Goal: Task Accomplishment & Management: Complete application form

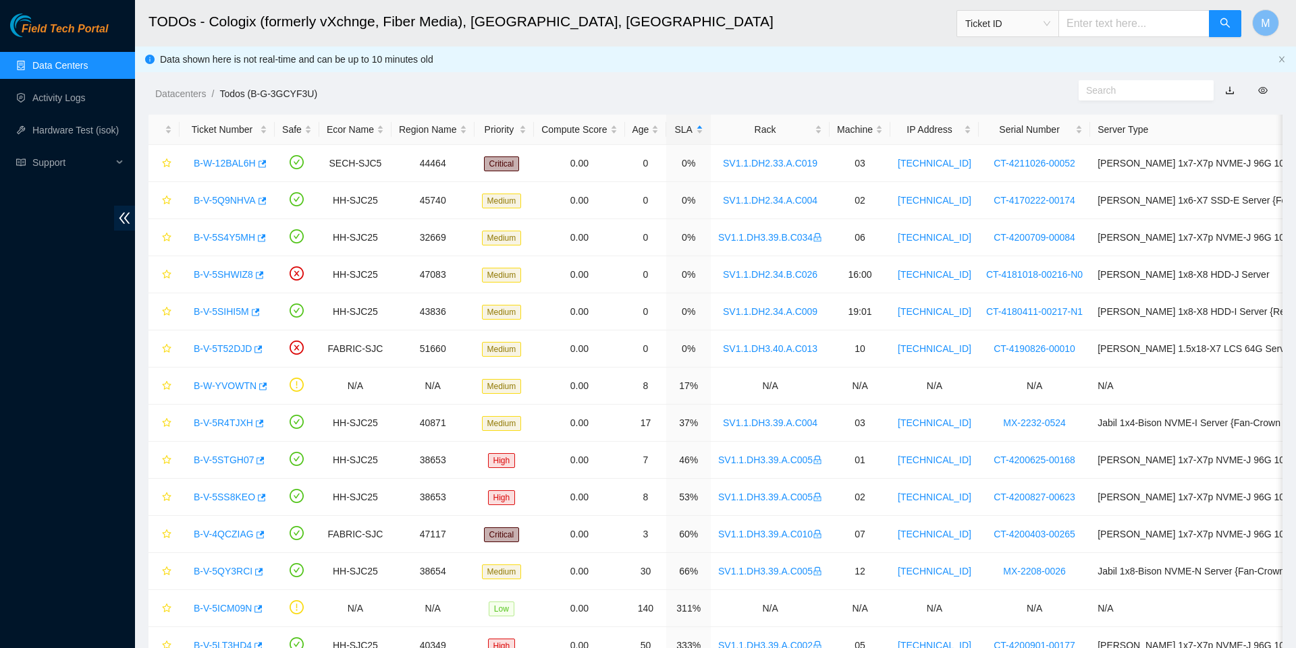
click at [1115, 19] on input "text" at bounding box center [1133, 23] width 151 height 27
paste input "B-W-YLVEP3"
type input "B-W-YLVEP3"
click at [1221, 26] on icon "search" at bounding box center [1224, 23] width 11 height 11
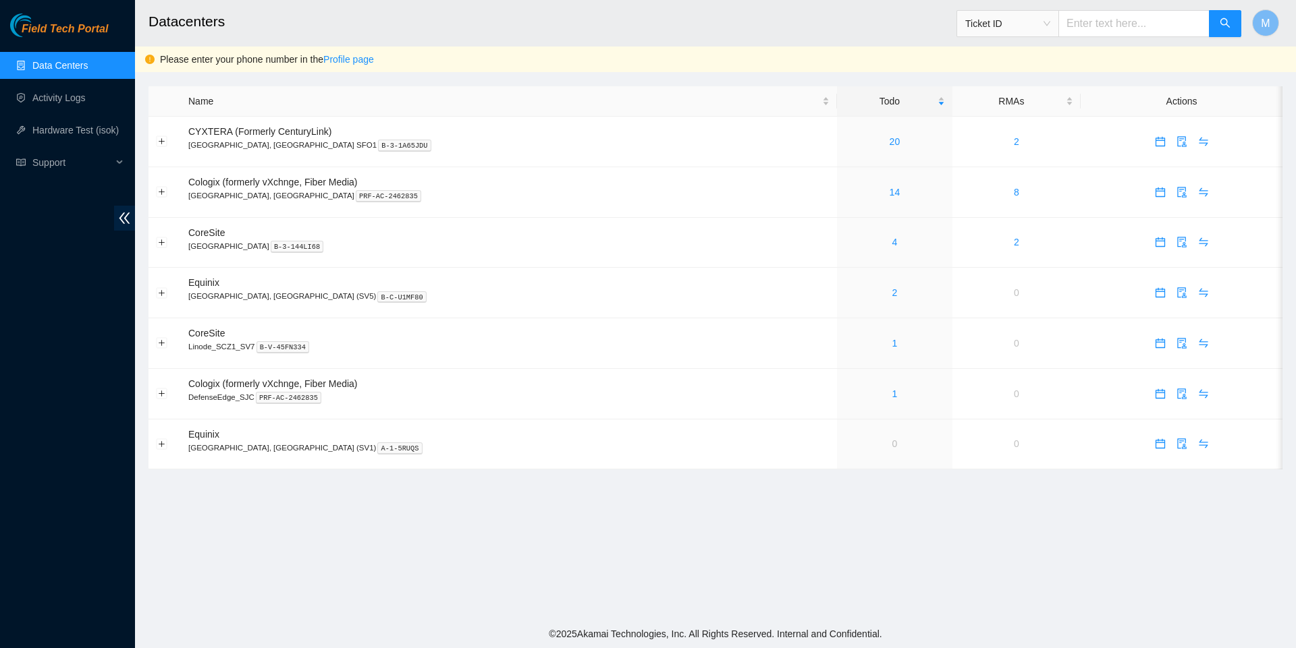
click at [1123, 23] on input "text" at bounding box center [1133, 23] width 151 height 27
paste input "B-W-YLVEP3"
type input "B-W-YLVEP3"
click at [1223, 12] on button "button" at bounding box center [1224, 23] width 32 height 27
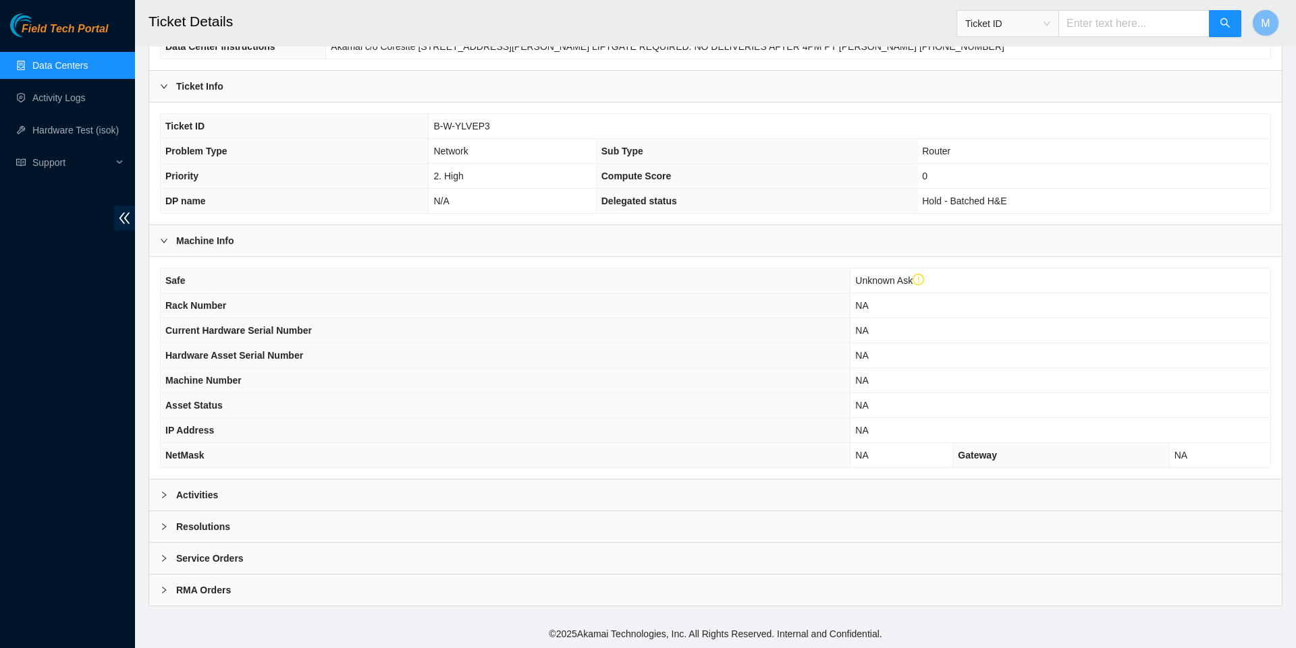
scroll to position [238, 0]
click at [63, 62] on link "Data Centers" at bounding box center [59, 65] width 55 height 11
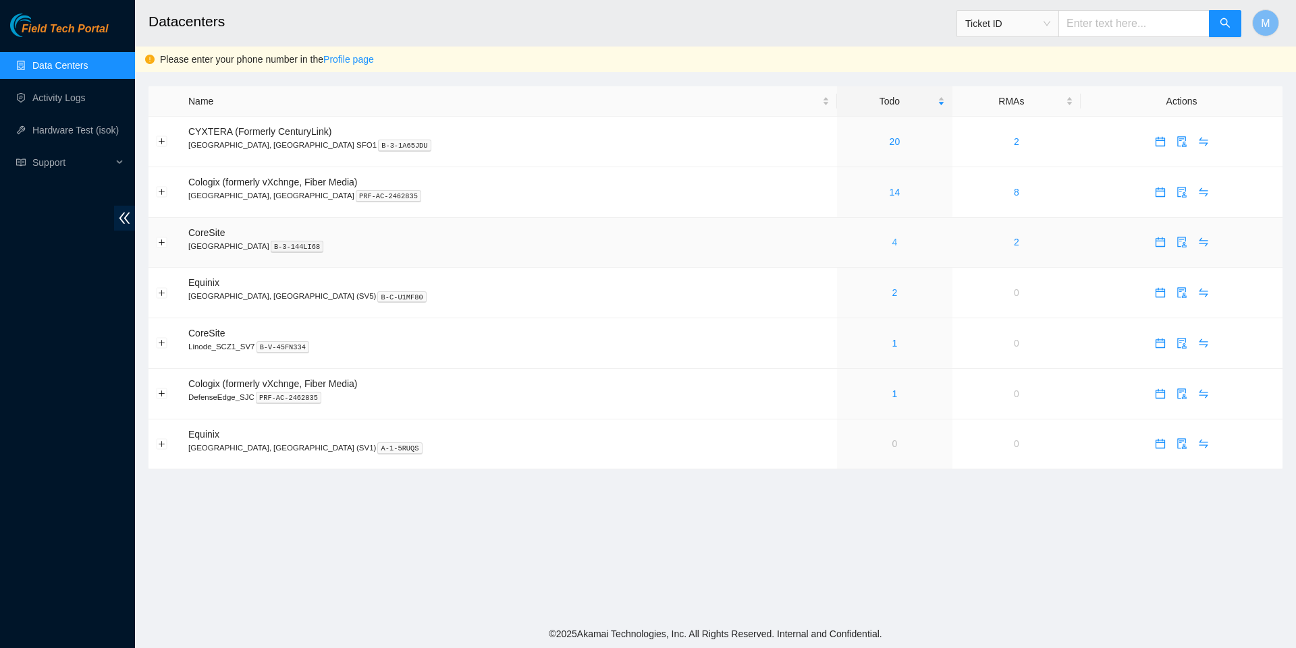
click at [892, 248] on link "4" at bounding box center [894, 242] width 5 height 11
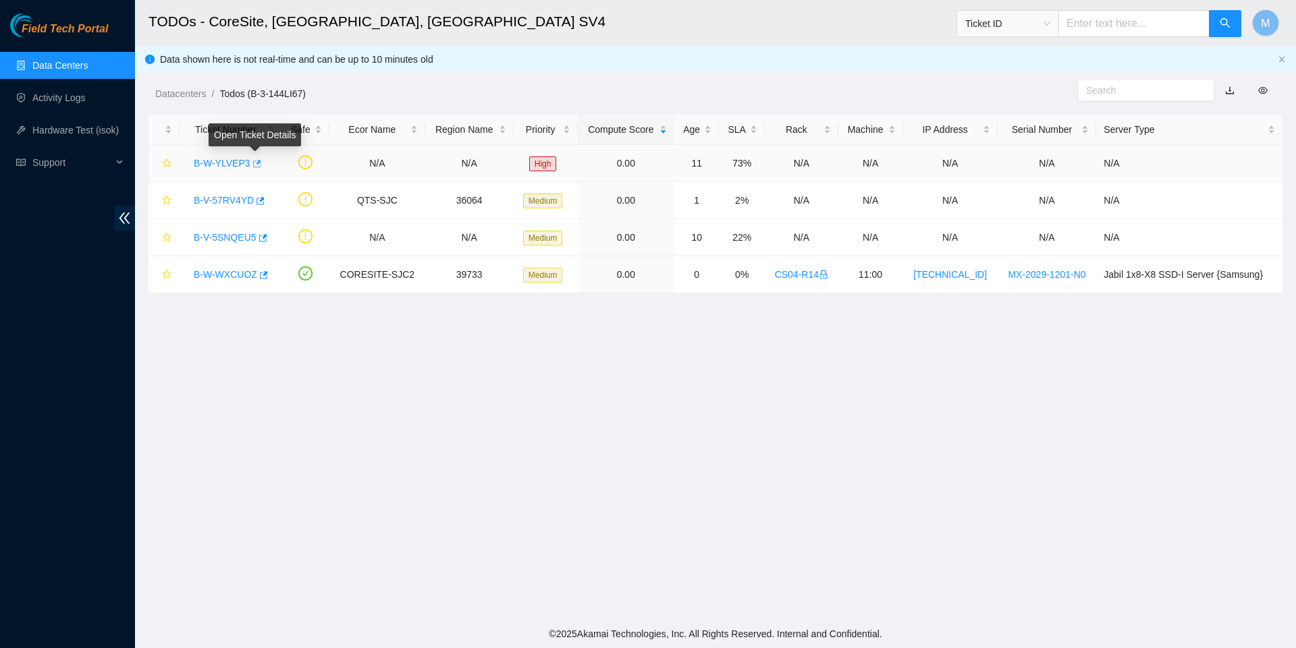
click at [259, 165] on icon "button" at bounding box center [255, 163] width 9 height 9
click at [119, 161] on div "Support" at bounding box center [67, 162] width 135 height 27
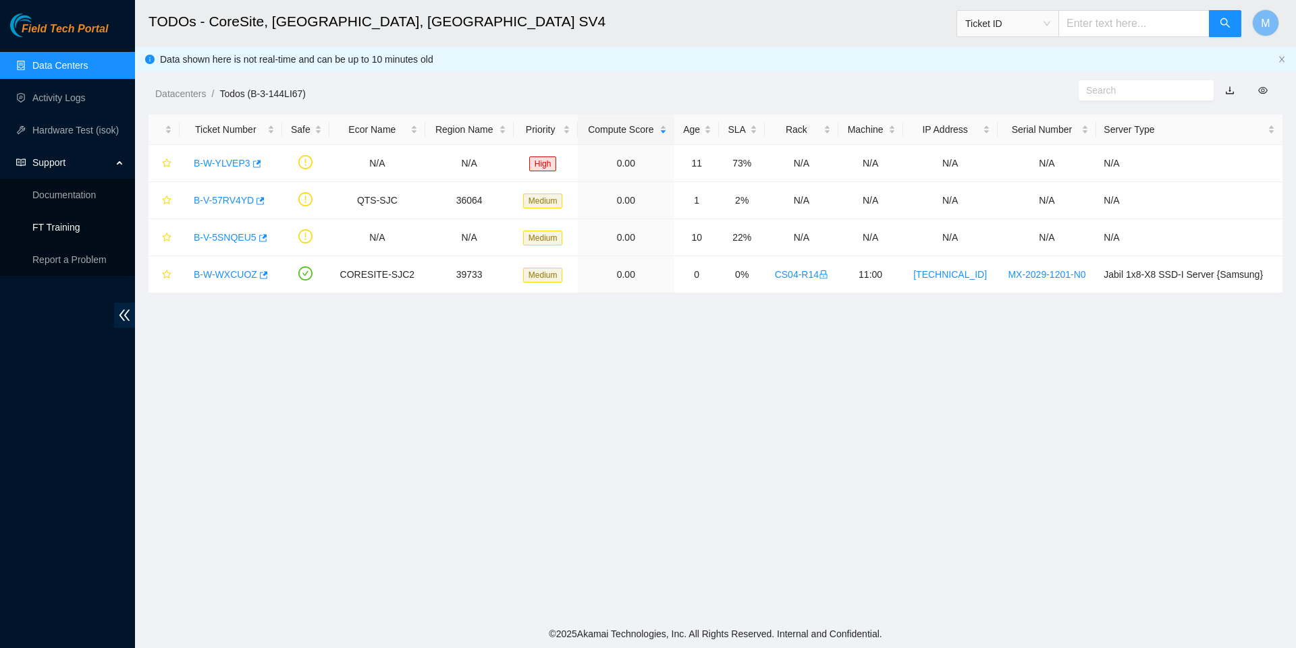
click at [73, 222] on link "FT Training" at bounding box center [56, 227] width 48 height 11
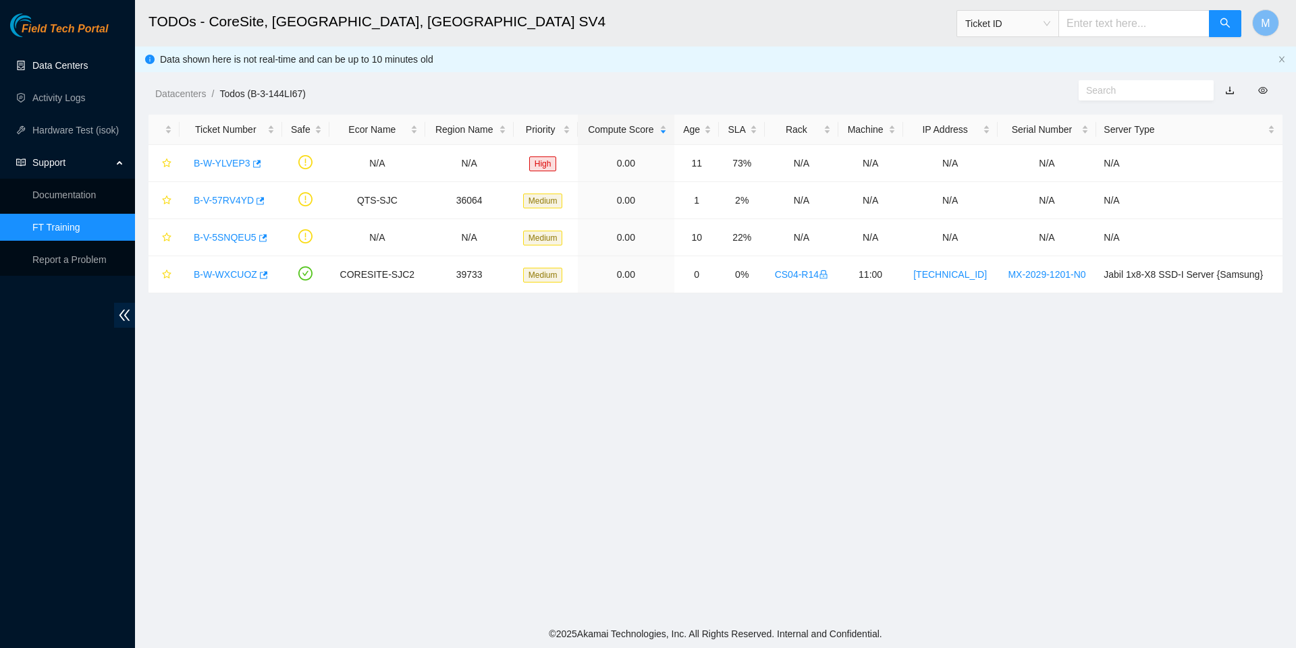
click at [85, 65] on link "Data Centers" at bounding box center [59, 65] width 55 height 11
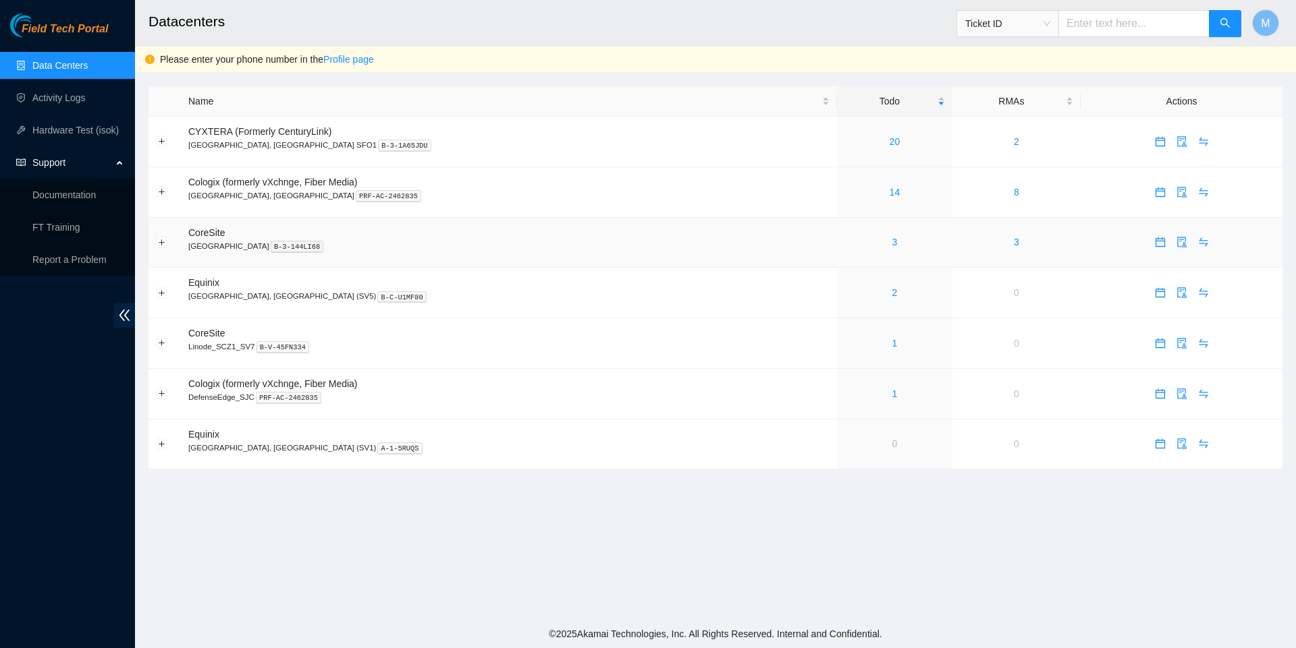
click at [844, 247] on div "3" at bounding box center [894, 242] width 101 height 15
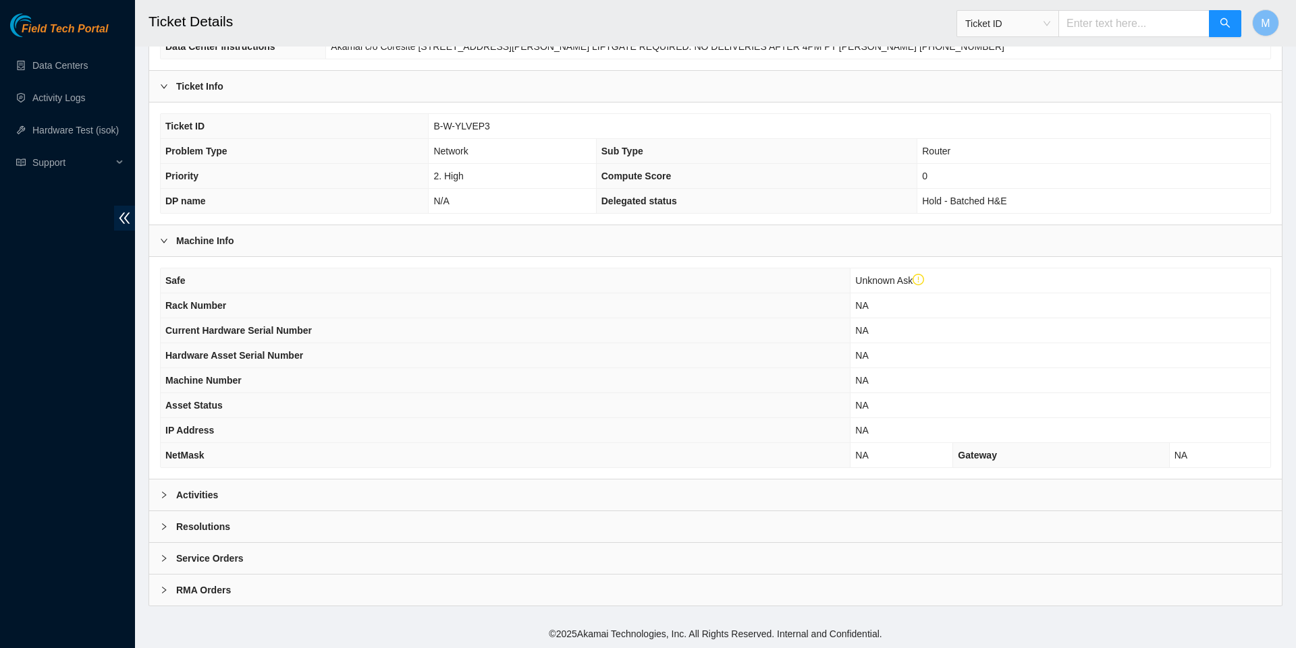
scroll to position [238, 0]
click at [161, 494] on icon "right" at bounding box center [164, 495] width 8 height 8
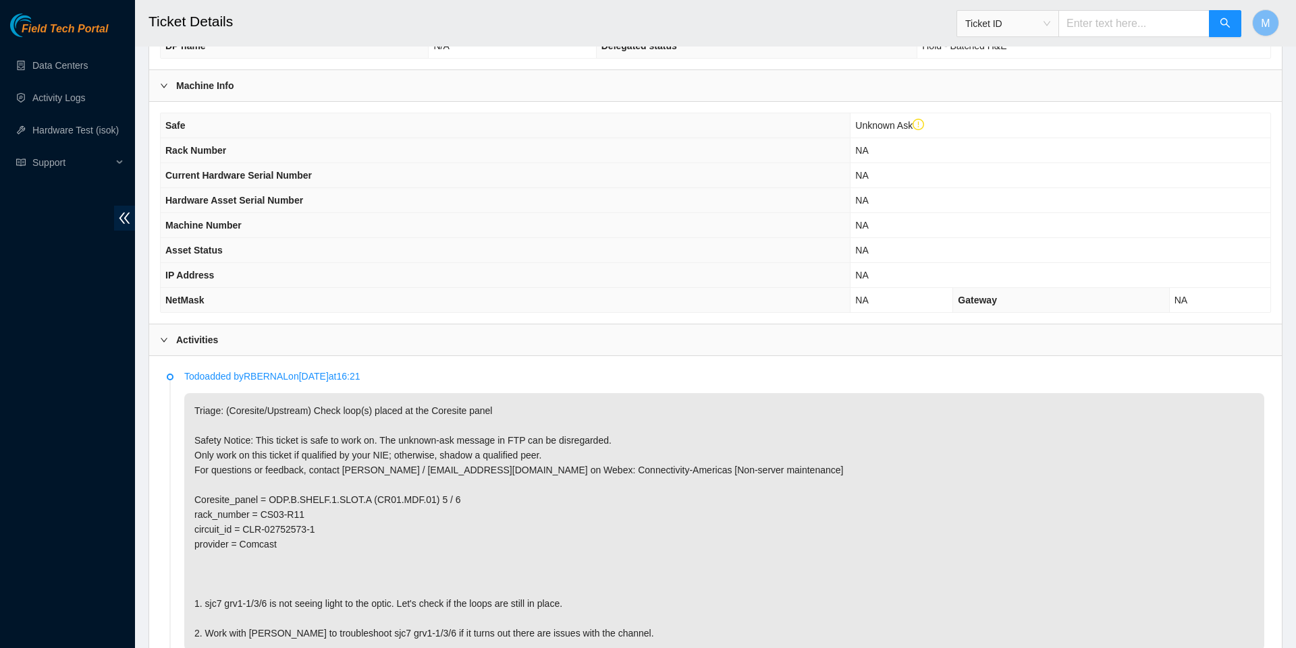
scroll to position [59, 0]
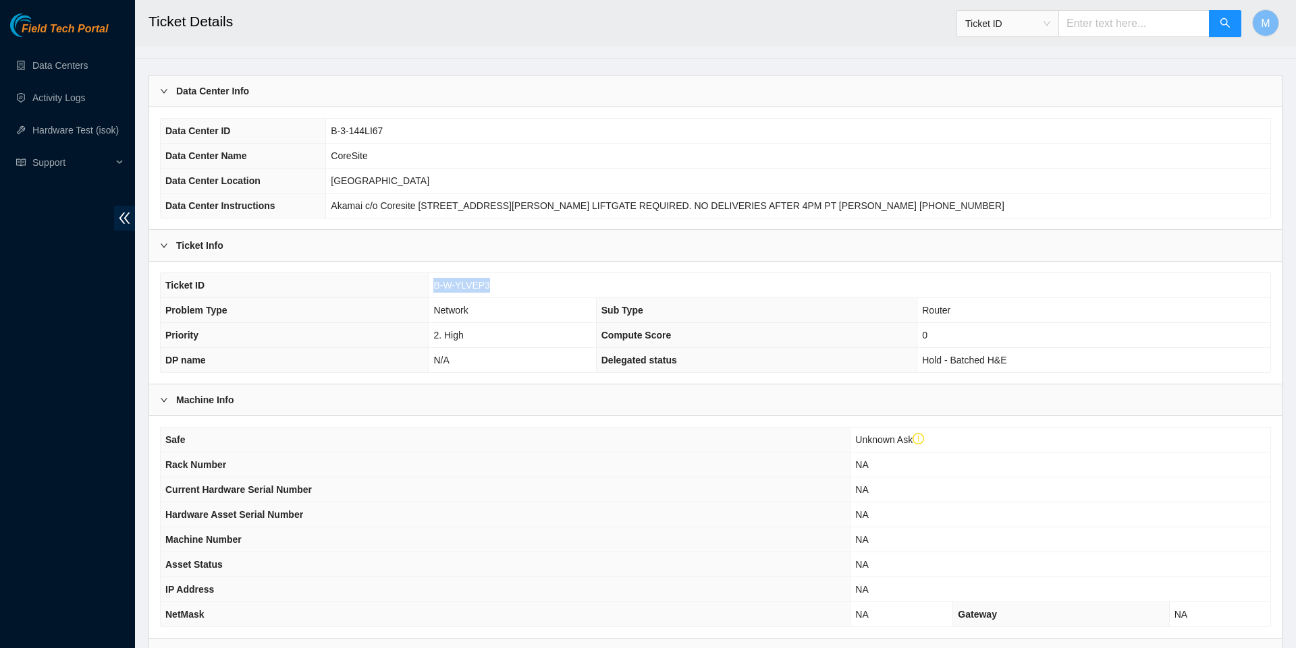
drag, startPoint x: 432, startPoint y: 291, endPoint x: 543, endPoint y: 297, distance: 111.5
click at [543, 297] on td "B-W-YLVEP3" at bounding box center [848, 285] width 841 height 25
copy span "B-W-YLVEP3"
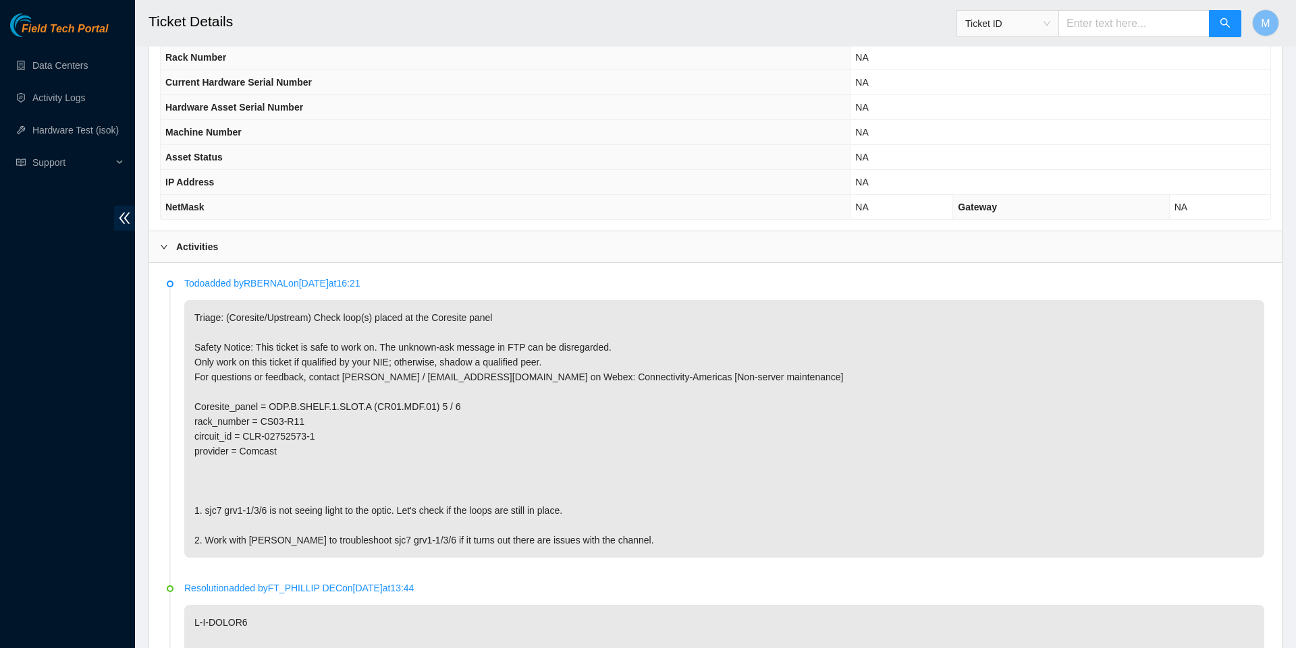
scroll to position [476, 0]
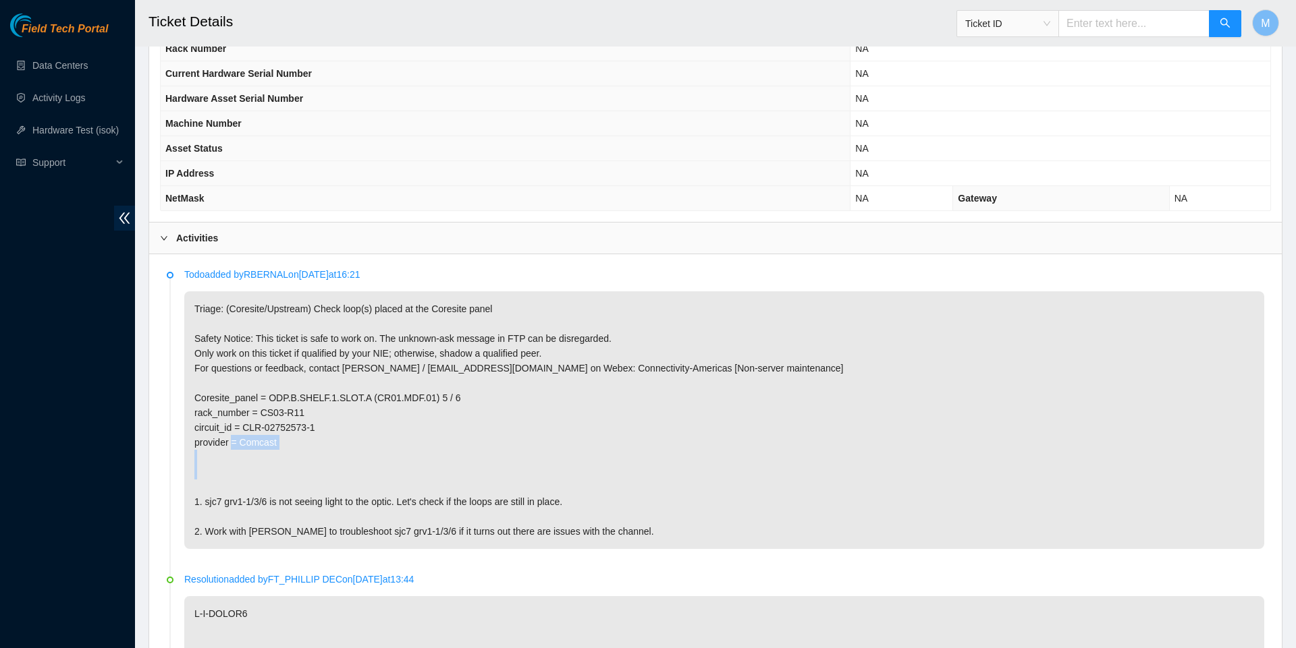
drag, startPoint x: 276, startPoint y: 523, endPoint x: 206, endPoint y: 520, distance: 70.3
click at [206, 520] on p "Triage: (Coresite/Upstream) Check loop(s) placed at the Coresite panel Safety N…" at bounding box center [724, 420] width 1080 height 258
copy p "sjc7 grv1-1/3/6"
drag, startPoint x: 273, startPoint y: 415, endPoint x: 487, endPoint y: 430, distance: 215.1
click at [487, 430] on p "Triage: (Coresite/Upstream) Check loop(s) placed at the Coresite panel Safety N…" at bounding box center [724, 420] width 1080 height 258
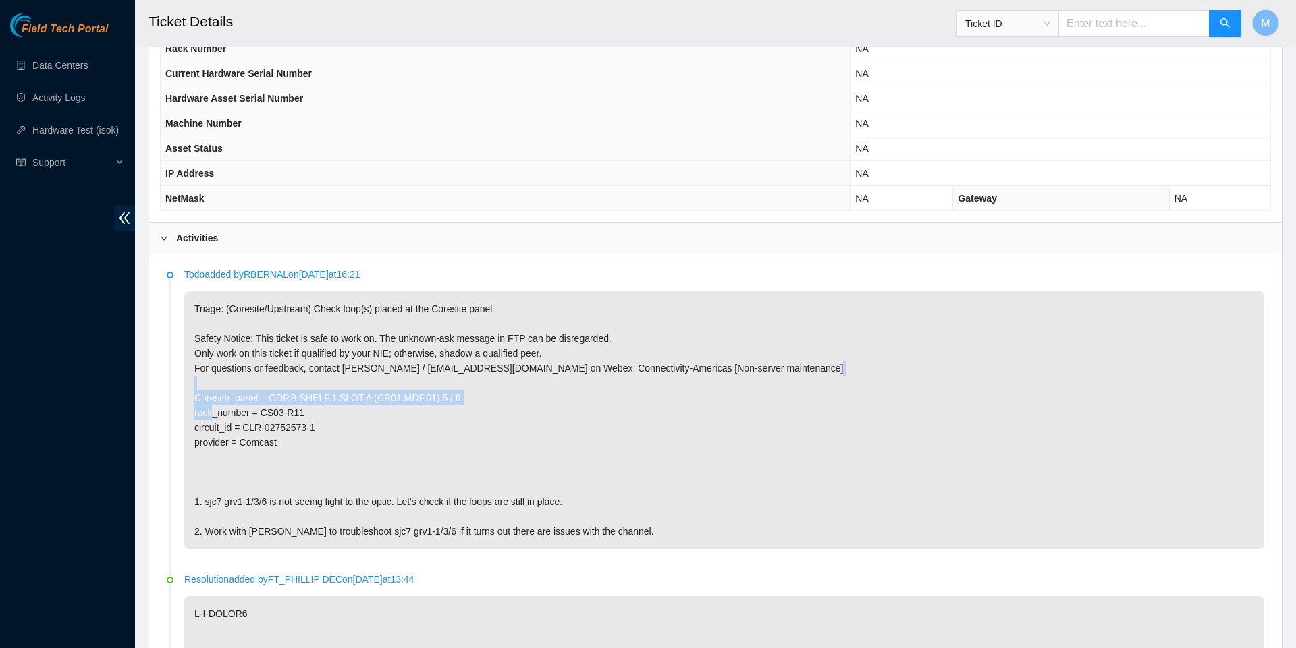
click at [482, 417] on p "Triage: (Coresite/Upstream) Check loop(s) placed at the Coresite panel Safety N…" at bounding box center [724, 420] width 1080 height 258
drag, startPoint x: 475, startPoint y: 417, endPoint x: 273, endPoint y: 401, distance: 203.1
click at [273, 406] on p "Triage: (Coresite/Upstream) Check loop(s) placed at the Coresite panel Safety N…" at bounding box center [724, 420] width 1080 height 258
click at [274, 411] on p "Triage: (Coresite/Upstream) Check loop(s) placed at the Coresite panel Safety N…" at bounding box center [724, 420] width 1080 height 258
drag, startPoint x: 274, startPoint y: 416, endPoint x: 493, endPoint y: 417, distance: 218.6
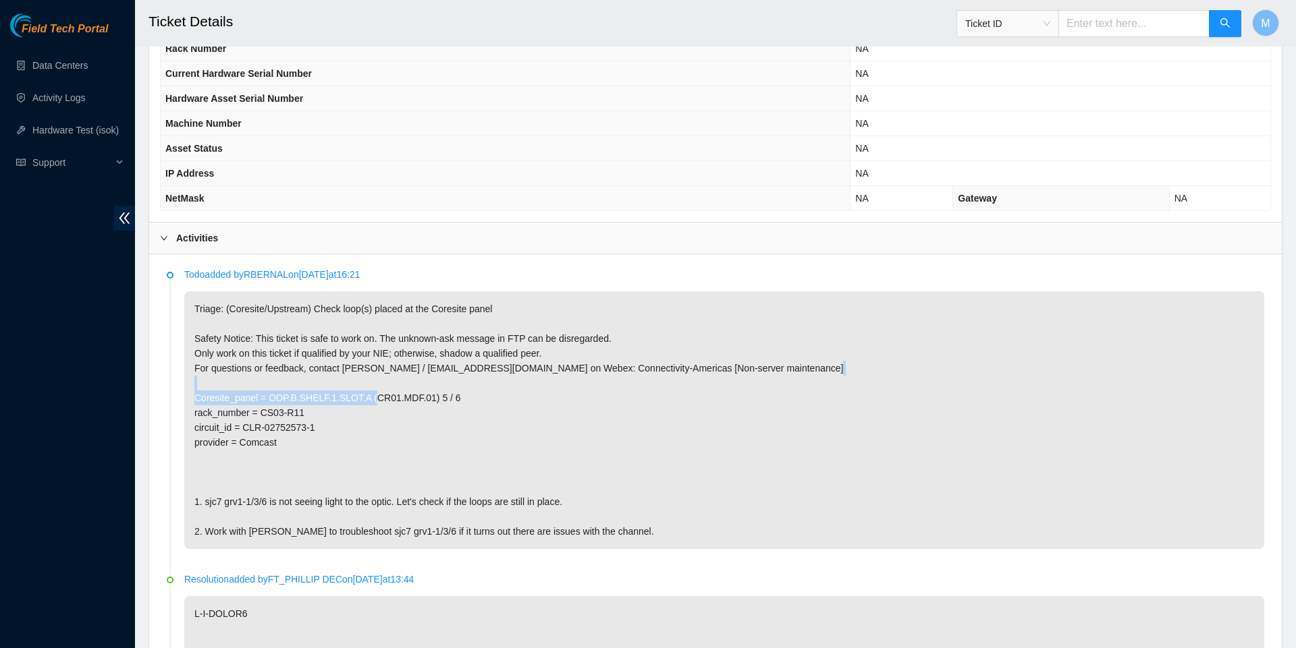
click at [495, 417] on p "Triage: (Coresite/Upstream) Check loop(s) placed at the Coresite panel Safety N…" at bounding box center [724, 420] width 1080 height 258
copy p "ODP.B.SHELF.1.SLOT.A (CR01.MDF.01) 5 / 6"
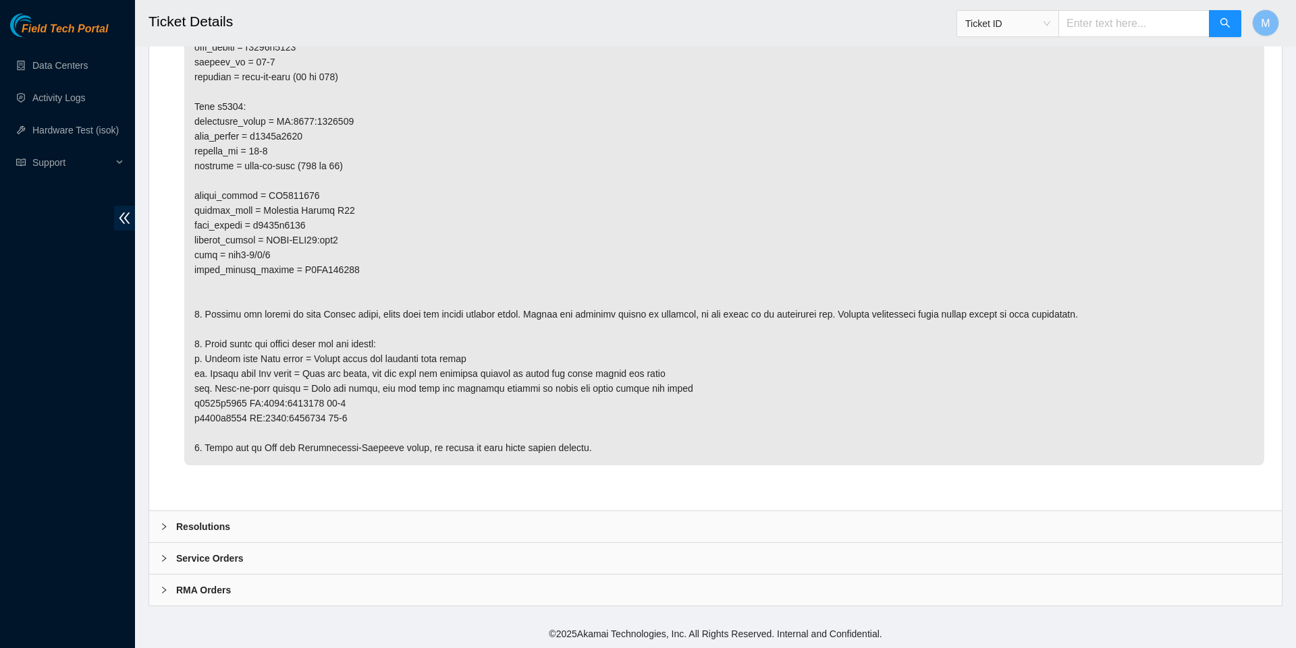
click at [163, 524] on icon "right" at bounding box center [164, 527] width 4 height 7
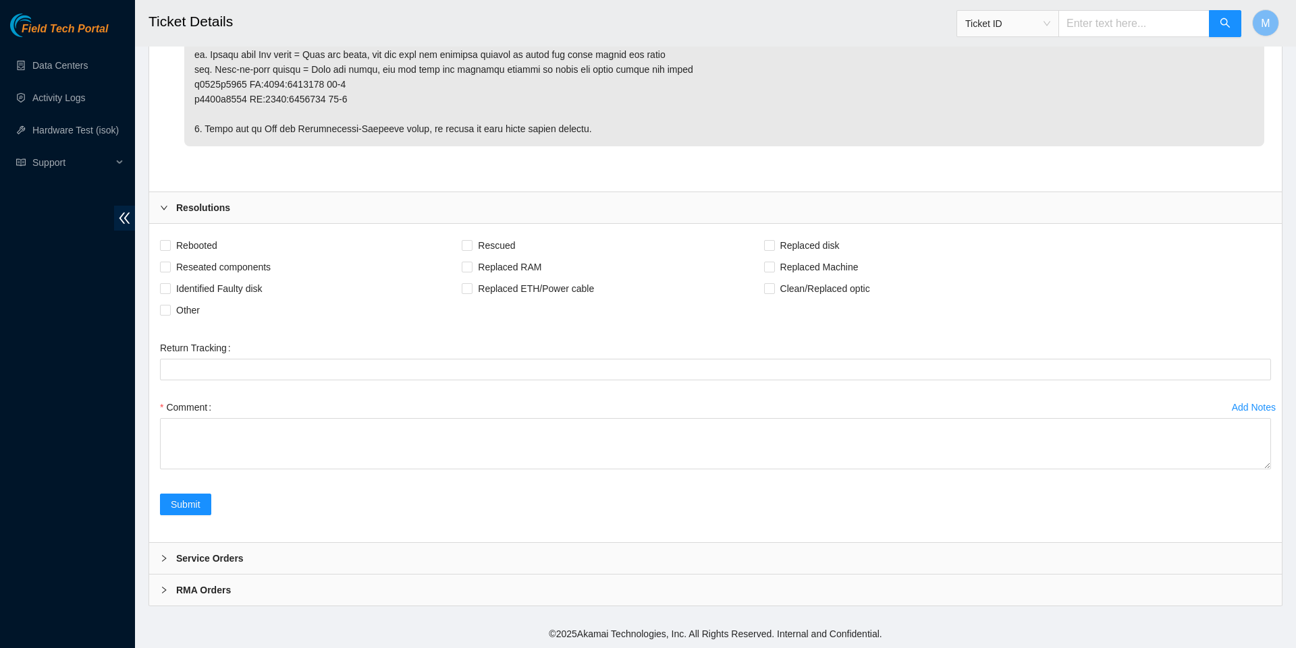
scroll to position [9625, 0]
click at [803, 281] on span "Clean/Replaced optic" at bounding box center [825, 289] width 101 height 22
click at [773, 283] on input "Clean/Replaced optic" at bounding box center [768, 287] width 9 height 9
checkbox input "true"
click at [179, 304] on span "Other" at bounding box center [188, 311] width 34 height 22
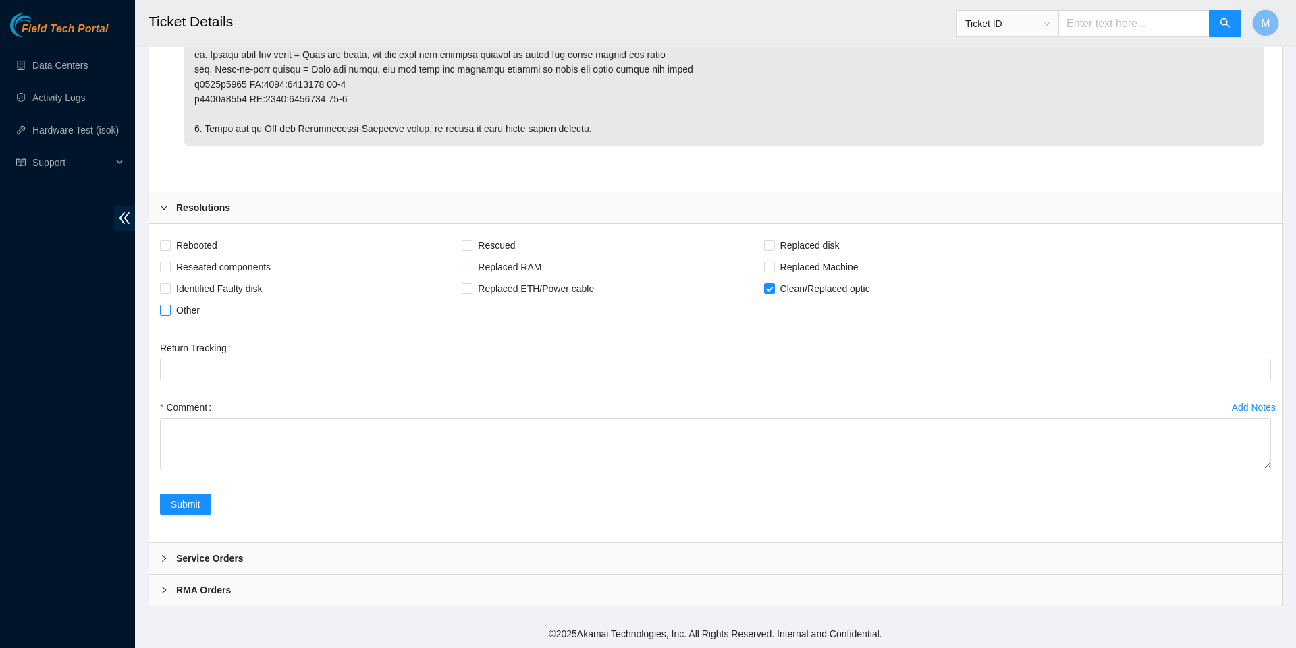
click at [169, 305] on input "Other" at bounding box center [164, 309] width 9 height 9
checkbox input "true"
click at [184, 244] on span "Rebooted" at bounding box center [197, 246] width 52 height 22
click at [169, 244] on input "Rebooted" at bounding box center [164, 244] width 9 height 9
click at [184, 244] on span "Rebooted" at bounding box center [197, 246] width 52 height 22
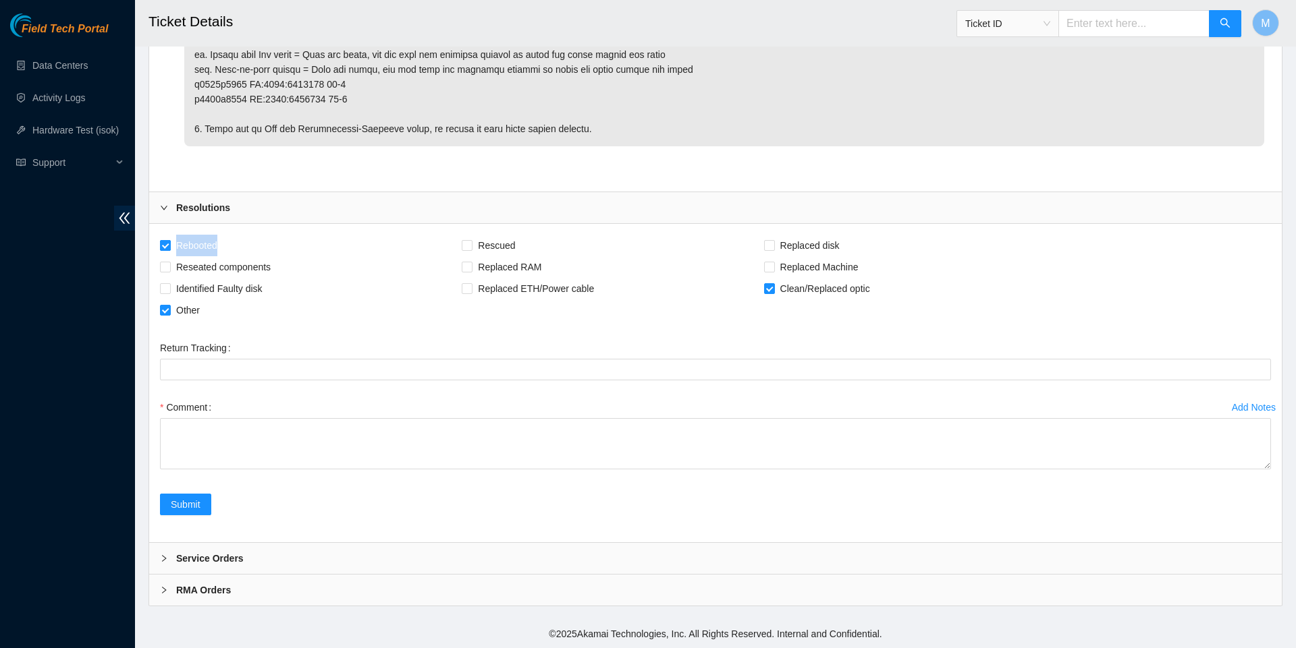
click at [169, 244] on input "Rebooted" at bounding box center [164, 244] width 9 height 9
checkbox input "false"
click at [182, 260] on span "Reseated components" at bounding box center [223, 267] width 105 height 22
click at [169, 262] on input "Reseated components" at bounding box center [164, 266] width 9 height 9
checkbox input "true"
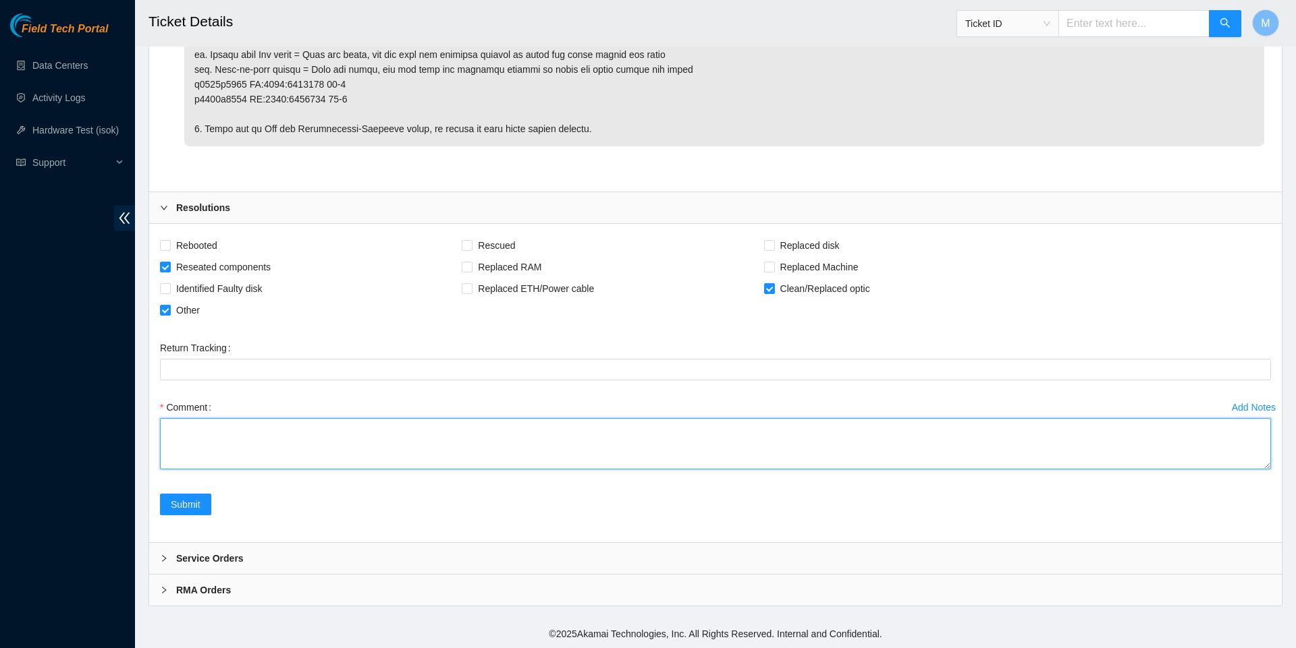
click at [491, 470] on textarea "Comment" at bounding box center [715, 443] width 1111 height 51
paste textarea "Worked with Ray Loops still in place, removed loops sjc7 grv1-1/3/6 empty Fiber…"
click at [447, 418] on textarea "Worked with Ray Loops still in place, removed loops sjc7 grv1-1/3/6 empty Fiber…" at bounding box center [715, 443] width 1111 height 51
click at [421, 470] on textarea "Worked with Ray Loops still in place, removed loops sjc7 grv1-1/3/6 empty Fiber…" at bounding box center [715, 443] width 1111 height 51
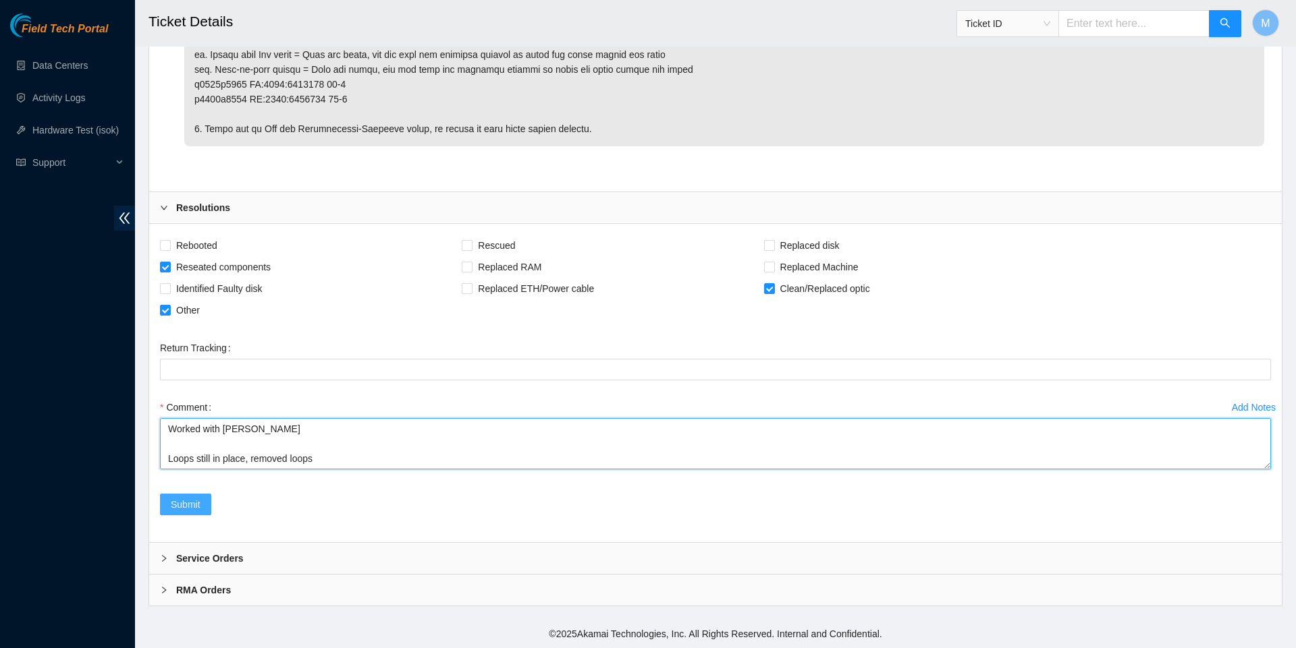
type textarea "Worked with Ray Loops still in place, removed loops sjc7 grv1-1/3/6 empty Fiber…"
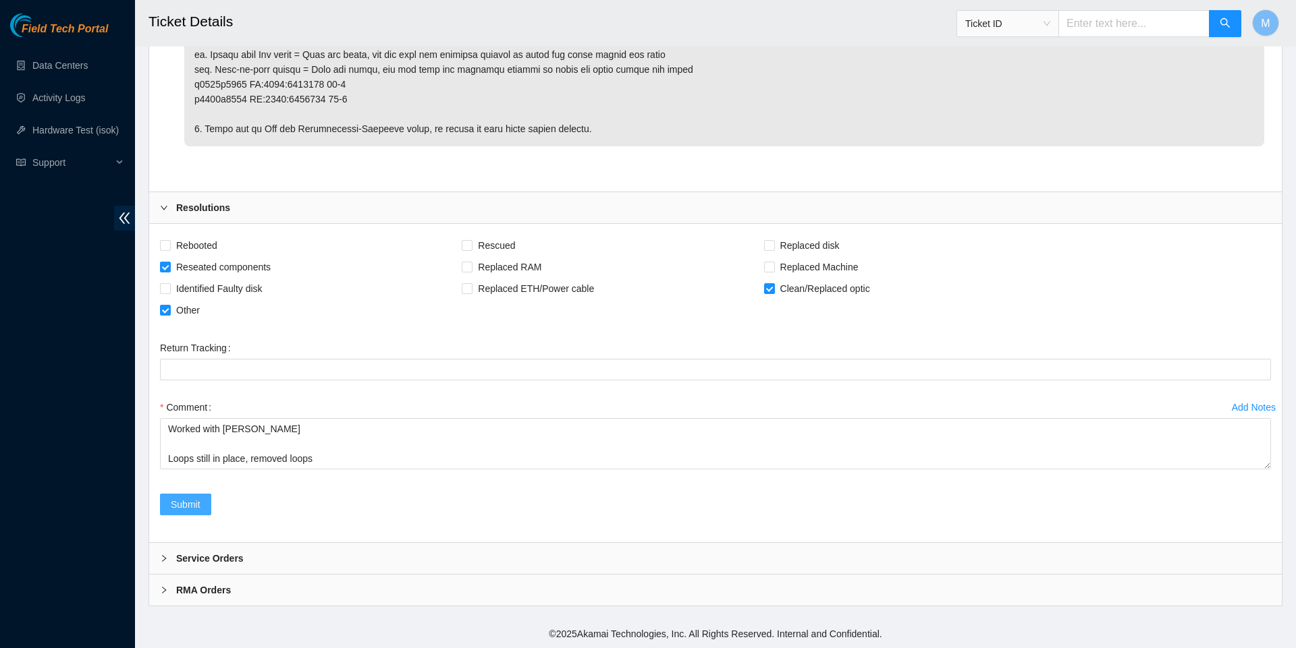
click at [194, 512] on span "Submit" at bounding box center [186, 504] width 30 height 15
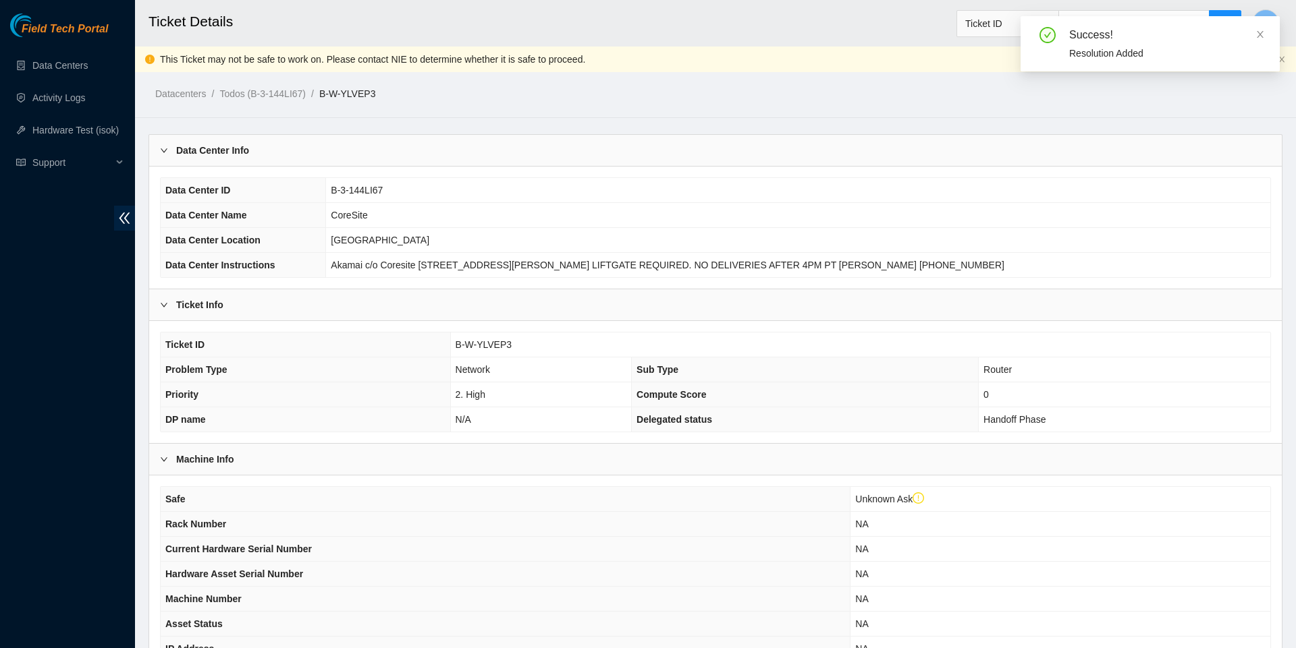
scroll to position [0, 0]
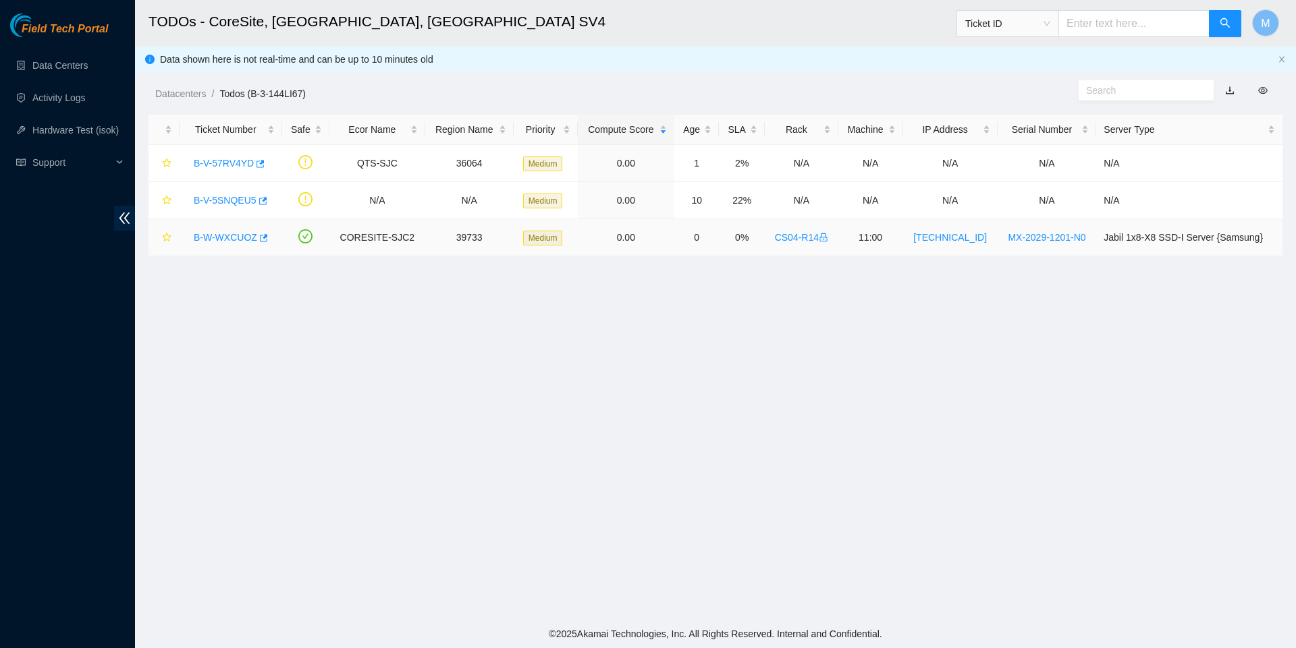
click at [222, 240] on link "B-W-WXCUOZ" at bounding box center [225, 237] width 63 height 11
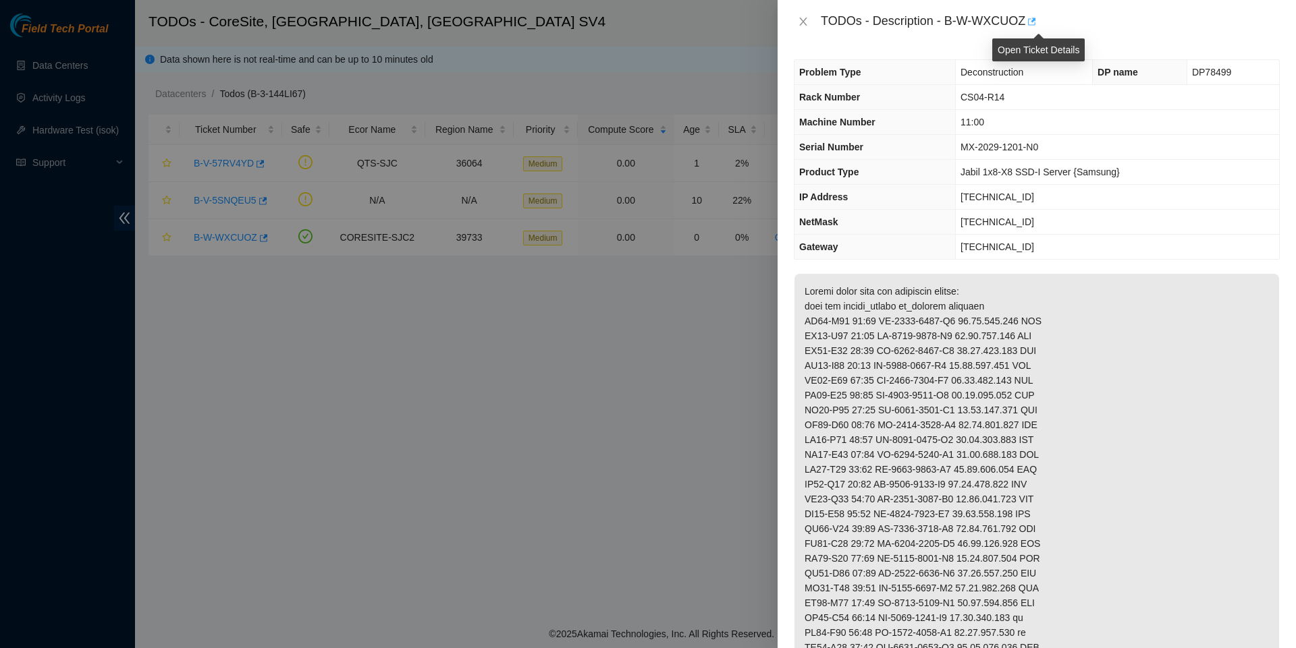
click at [1035, 22] on icon "button" at bounding box center [1030, 21] width 9 height 9
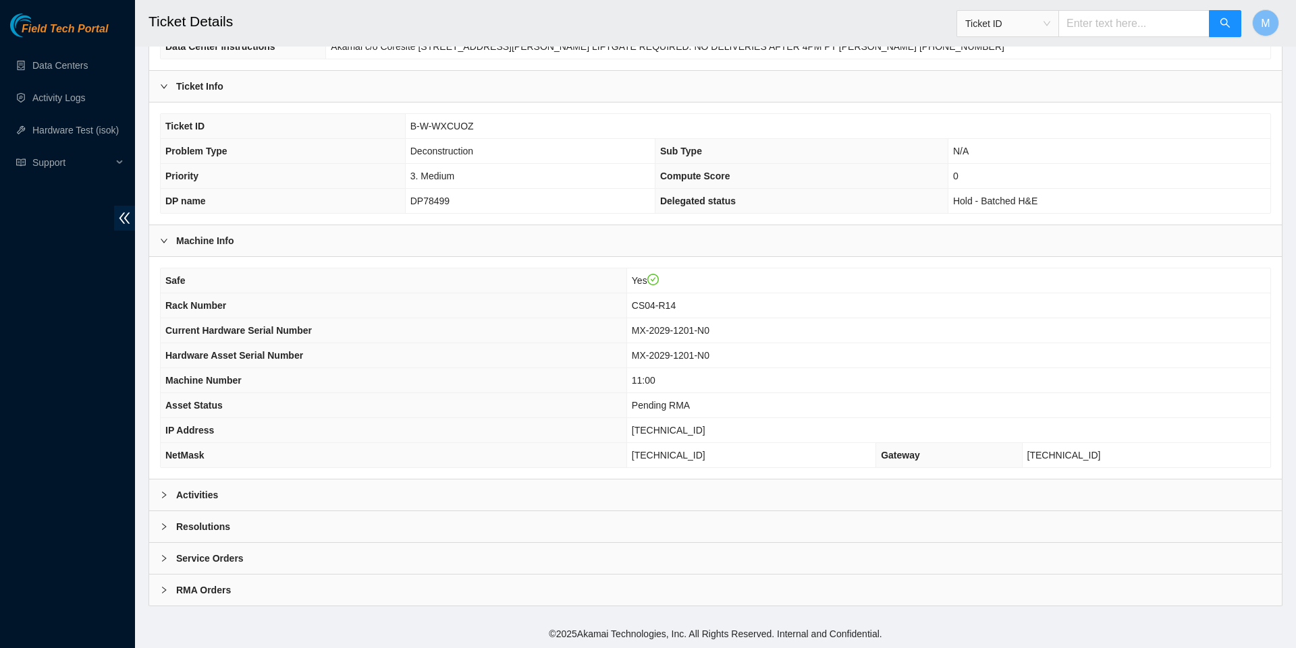
scroll to position [211, 0]
click at [163, 493] on icon "right" at bounding box center [164, 495] width 8 height 8
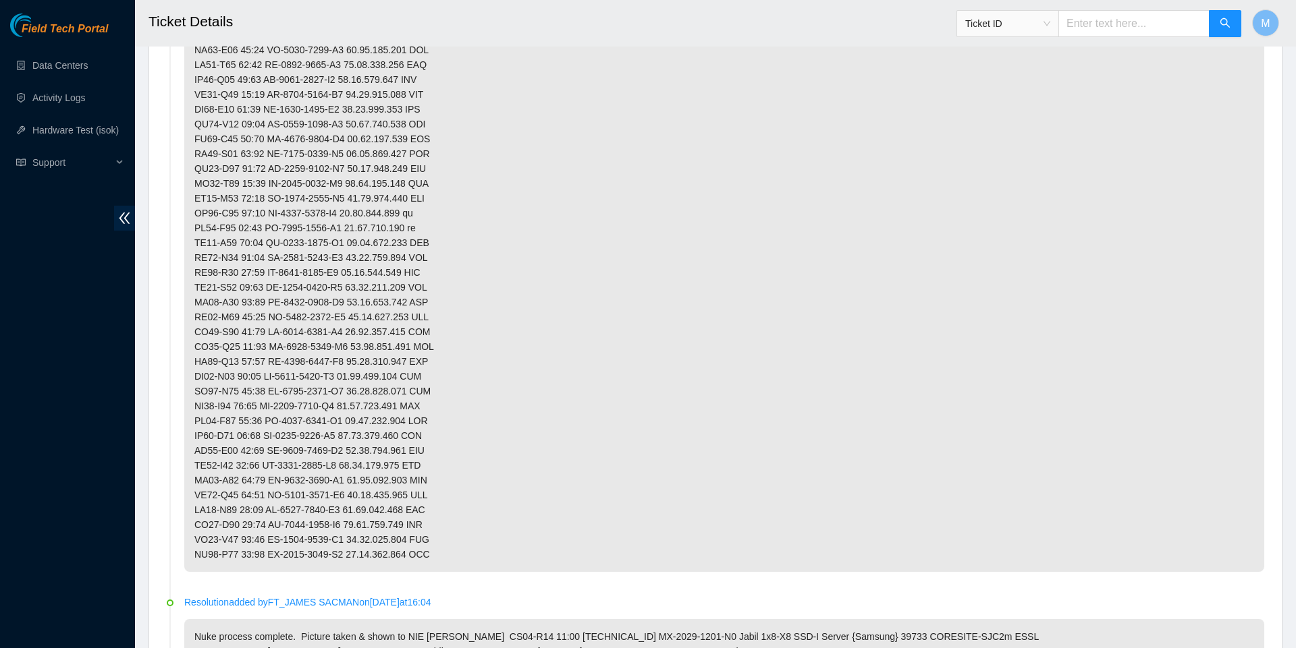
scroll to position [848, 0]
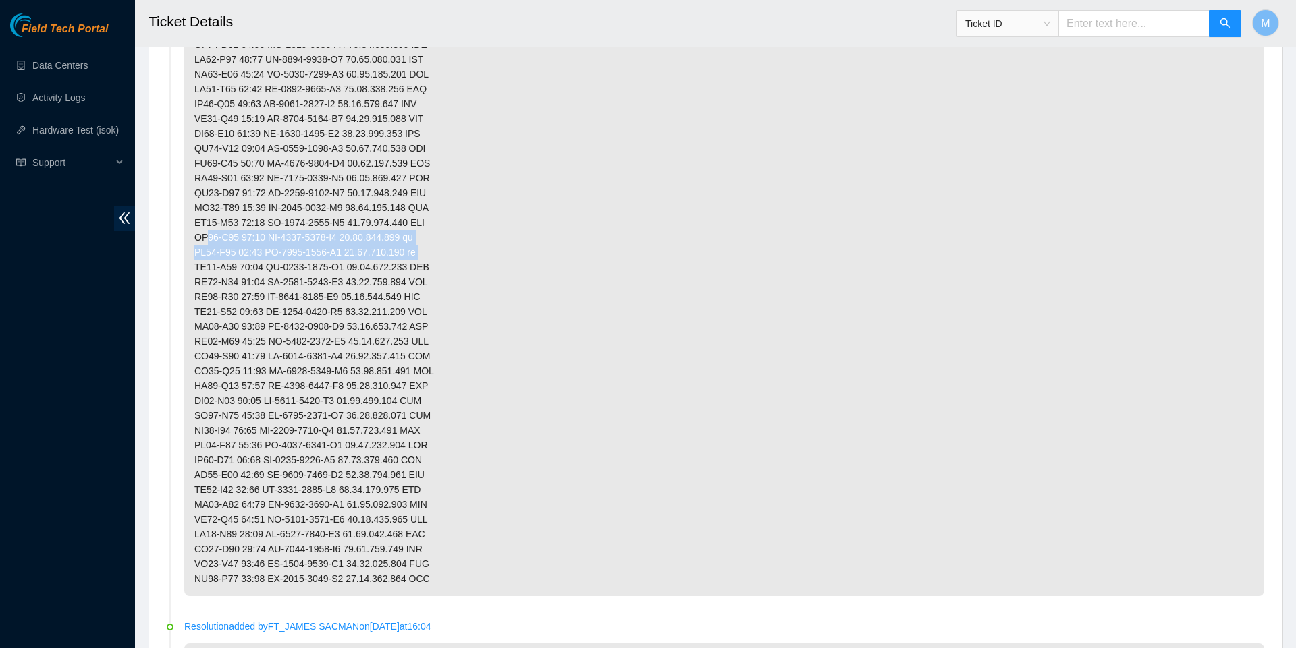
drag, startPoint x: 452, startPoint y: 293, endPoint x: 189, endPoint y: 281, distance: 263.4
click at [189, 281] on p at bounding box center [724, 244] width 1080 height 703
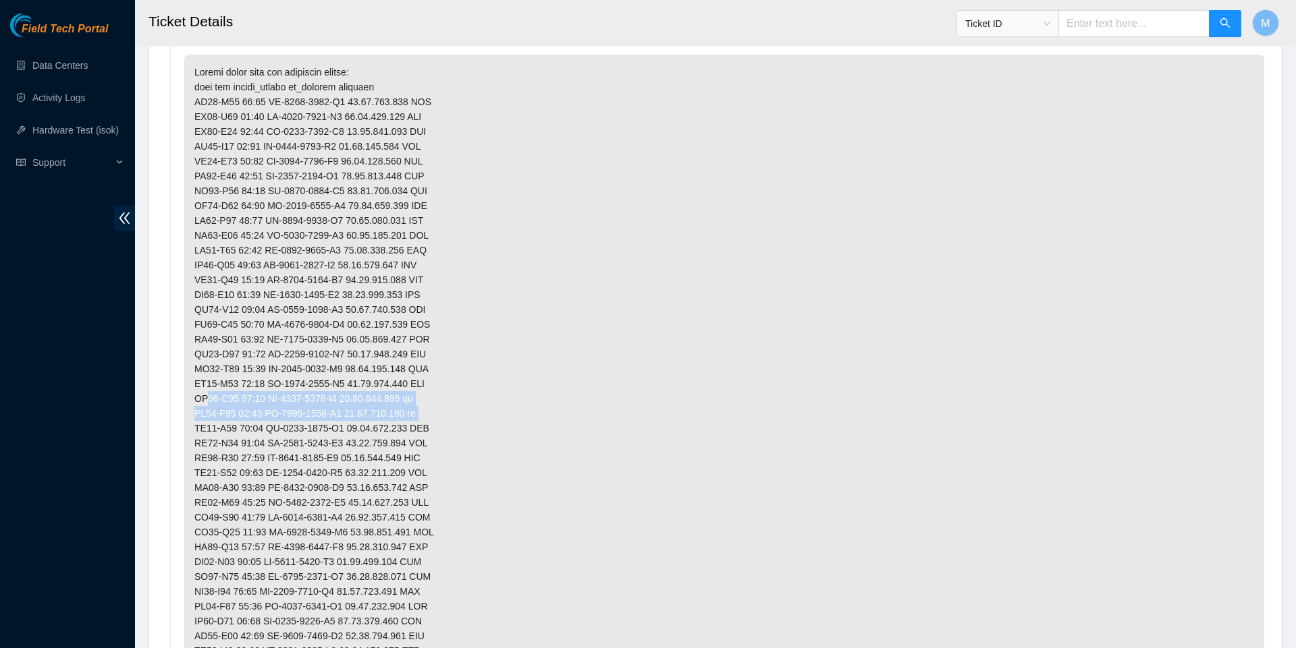
scroll to position [627, 0]
